Goal: Check status: Check status

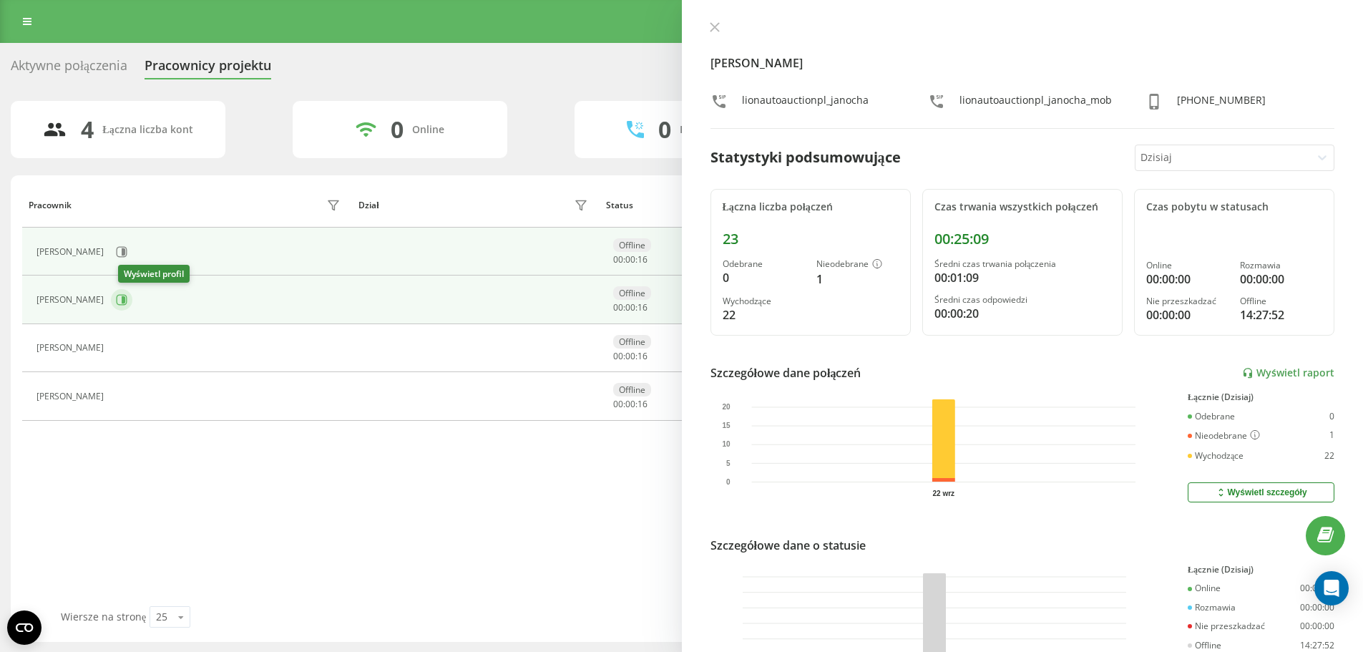
click at [127, 296] on icon at bounding box center [121, 299] width 11 height 11
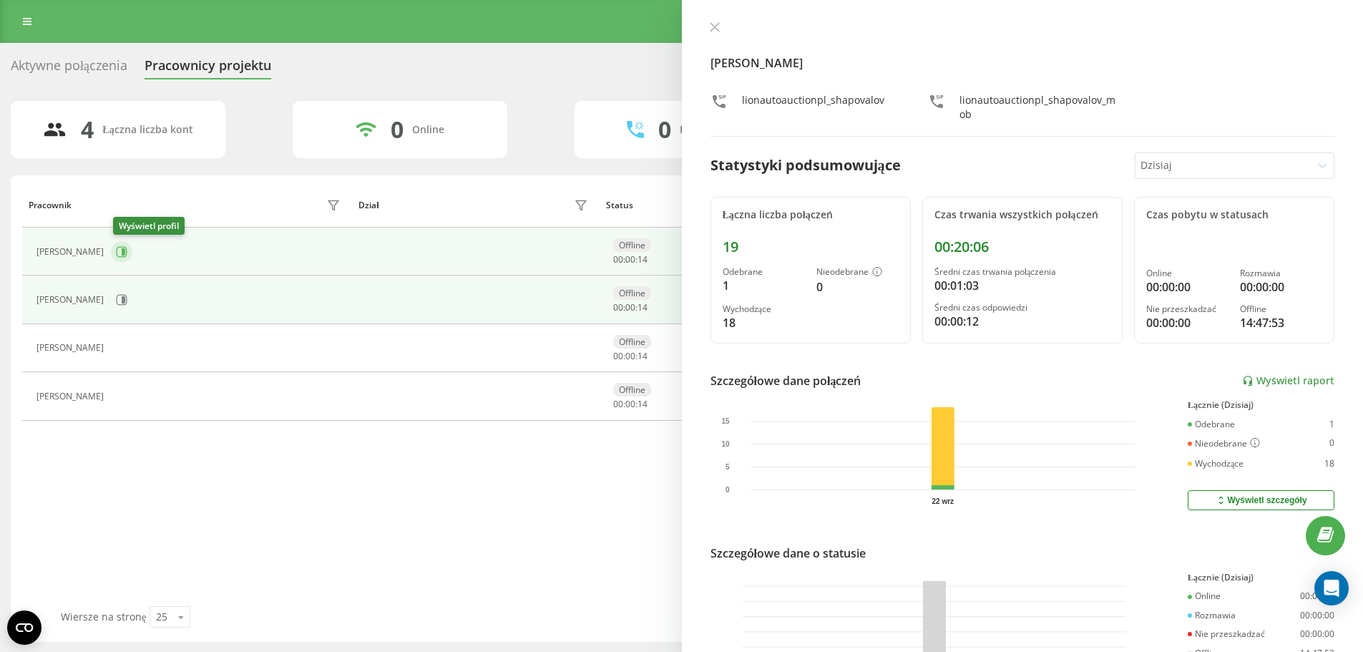
click at [121, 252] on icon at bounding box center [121, 251] width 11 height 11
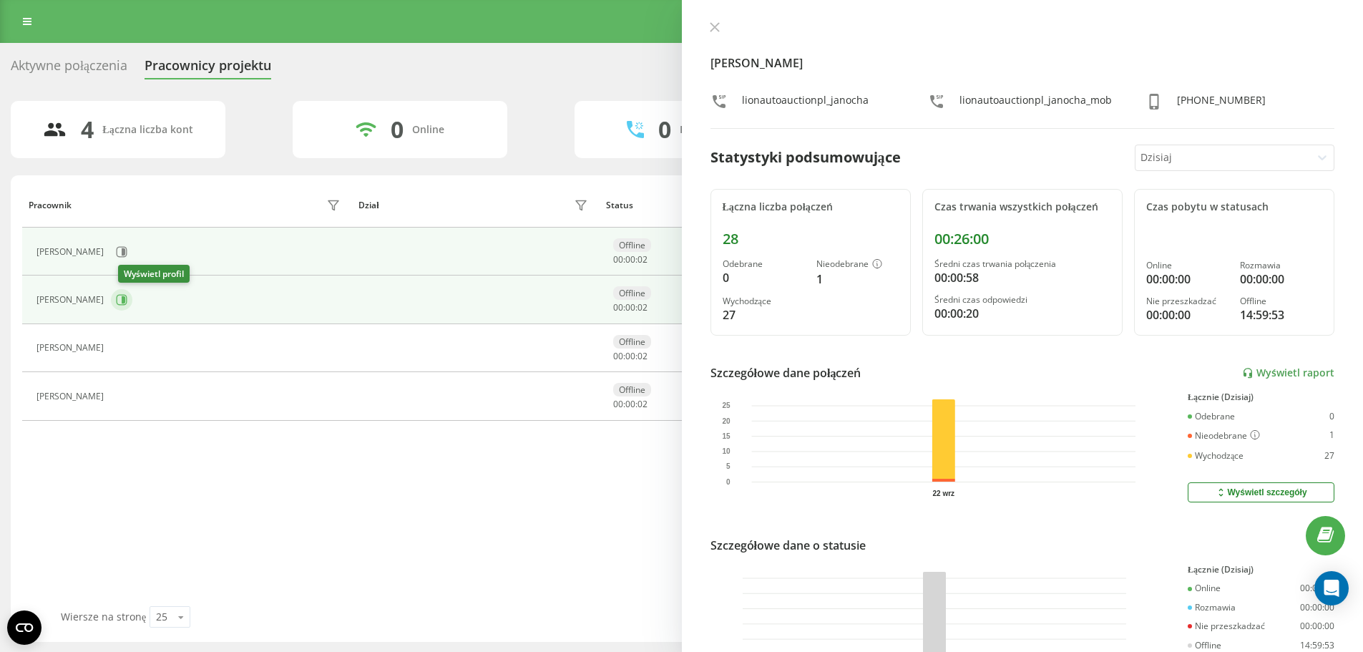
click at [132, 293] on button at bounding box center [121, 299] width 21 height 21
